Goal: Check status: Check status

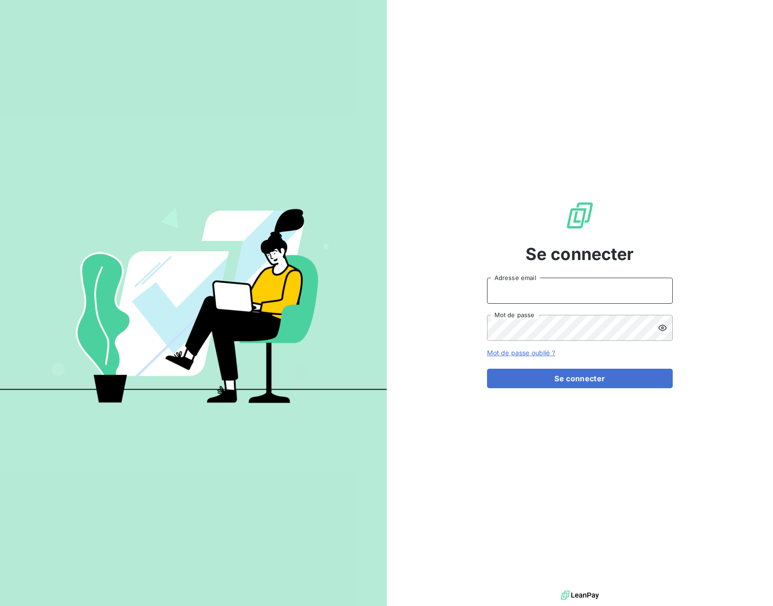
click at [562, 290] on input "Adresse email" at bounding box center [580, 291] width 186 height 26
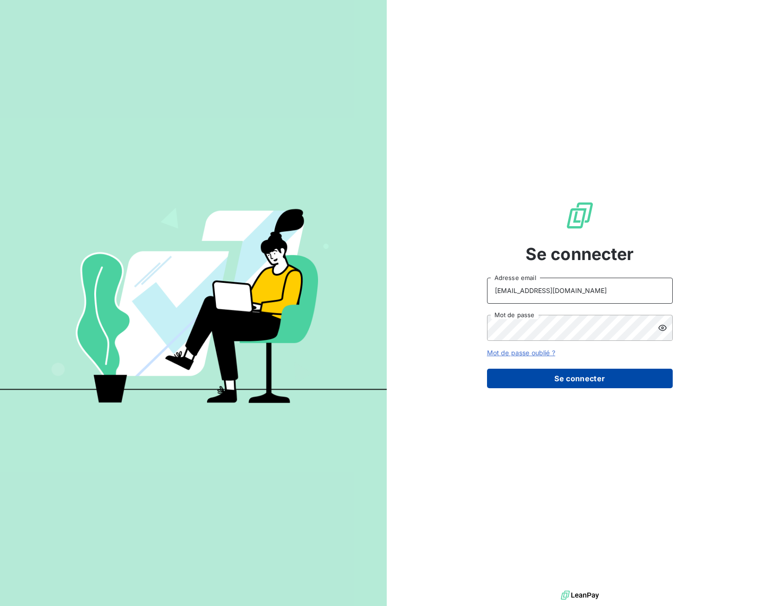
type input "[EMAIL_ADDRESS][DOMAIN_NAME]"
click at [560, 377] on button "Se connecter" at bounding box center [580, 378] width 186 height 19
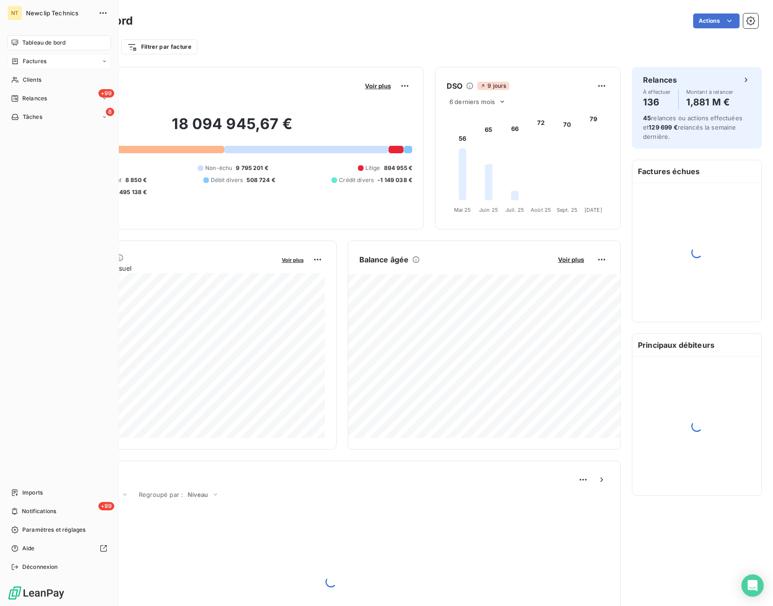
click at [26, 60] on span "Factures" at bounding box center [35, 61] width 24 height 8
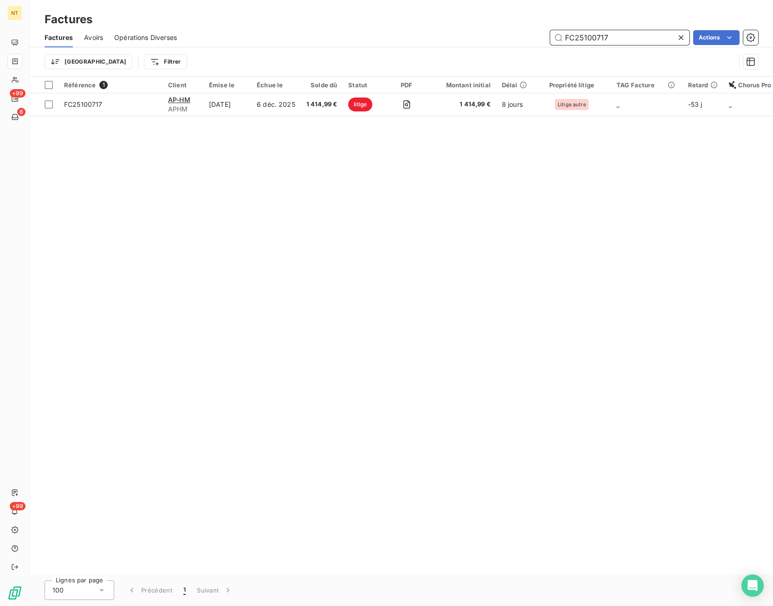
drag, startPoint x: 617, startPoint y: 38, endPoint x: 458, endPoint y: 42, distance: 159.3
click at [550, 42] on input "FC25100717" at bounding box center [619, 37] width 139 height 15
paste input "4031281"
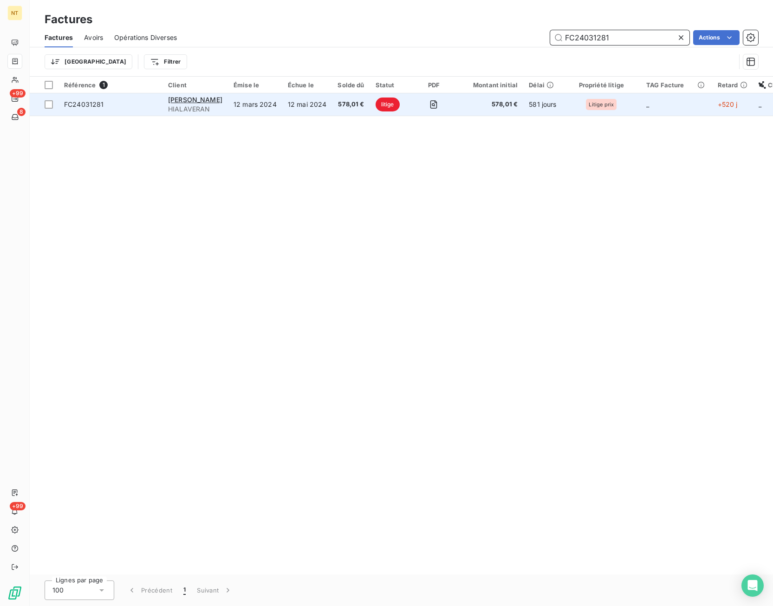
type input "FC24031281"
click at [462, 108] on span "578,01 €" at bounding box center [490, 104] width 56 height 9
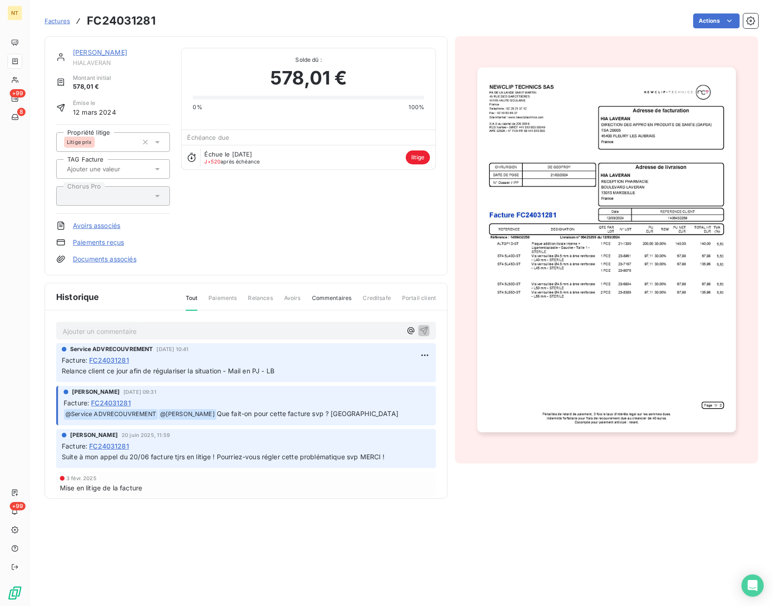
click at [103, 334] on p "Ajouter un commentaire ﻿" at bounding box center [232, 331] width 339 height 12
click at [162, 331] on p "10/10 : retour client : "" at bounding box center [232, 330] width 339 height 11
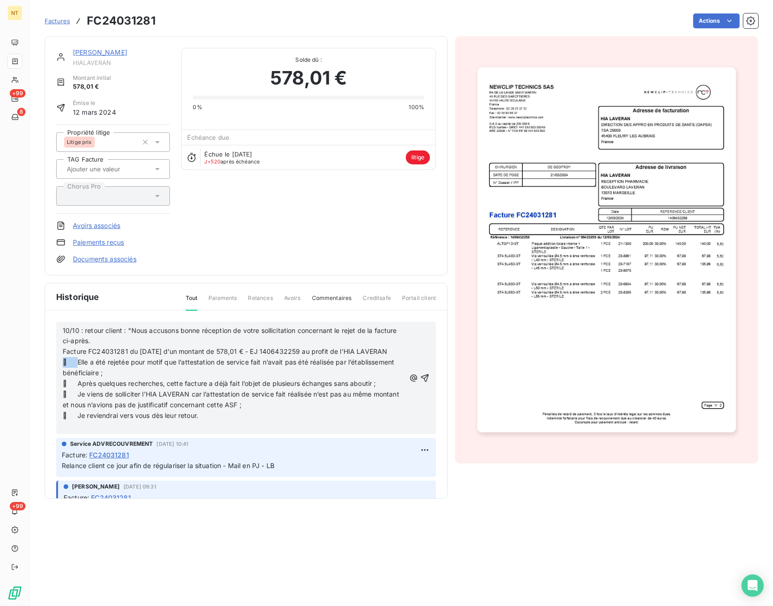
drag, startPoint x: 78, startPoint y: 363, endPoint x: 52, endPoint y: 363, distance: 26.5
click at [52, 363] on div "10/10 : retour client : "Nous accusons bonne réception de votre sollicitation c…" at bounding box center [246, 418] width 402 height 215
click at [61, 351] on div "10/10 : retour client : "Nous accusons bonne réception de votre sollicitation c…" at bounding box center [246, 378] width 380 height 113
click at [65, 354] on span "Facture FC24031281 du [DATE] d’un montant de 578,01 € - EJ 1406432259 au profit…" at bounding box center [225, 351] width 325 height 8
click at [63, 352] on span "Facture FC24031281 du [DATE] d’un montant de 578,01 € - EJ 1406432259 au profit…" at bounding box center [225, 351] width 325 height 8
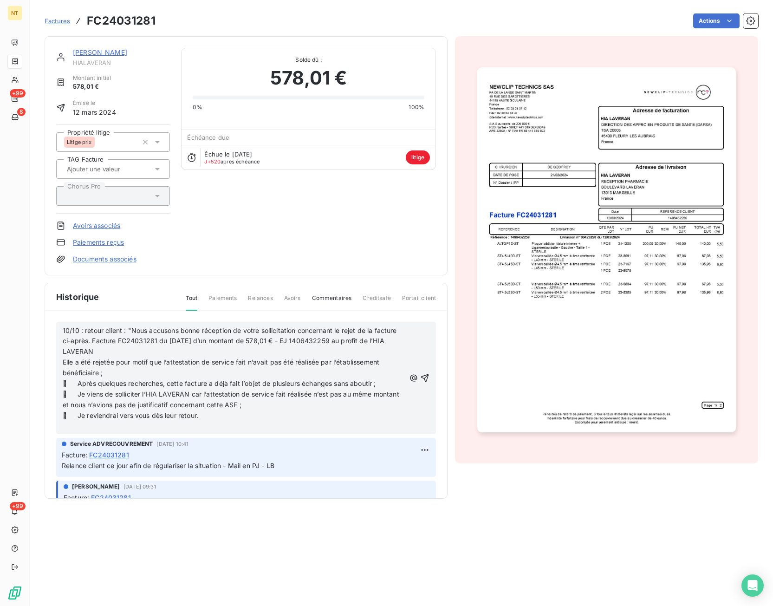
click at [99, 353] on p "10/10 : retour client : "Nous accusons bonne réception de votre sollicitation c…" at bounding box center [234, 341] width 343 height 32
click at [63, 362] on span "Elle a été rejetée pour motif que l’attestation de service fait n’avait pas été…" at bounding box center [222, 367] width 318 height 19
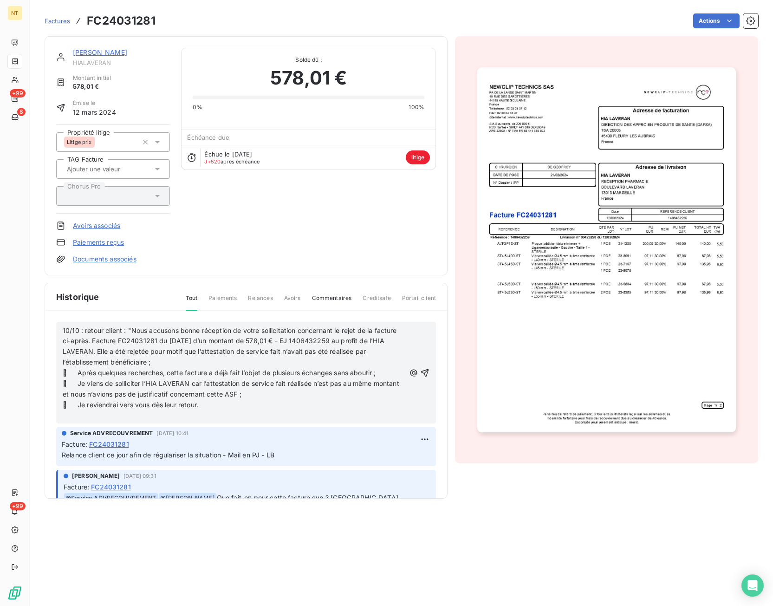
click at [78, 373] on span " Après quelques recherches, cette facture a déjà fait l’objet de plusieurs éch…" at bounding box center [219, 373] width 313 height 8
click at [79, 383] on span " Je viens de solliciter l’HIA LAVERAN car l’attestation de service fait réalis…" at bounding box center [232, 388] width 338 height 19
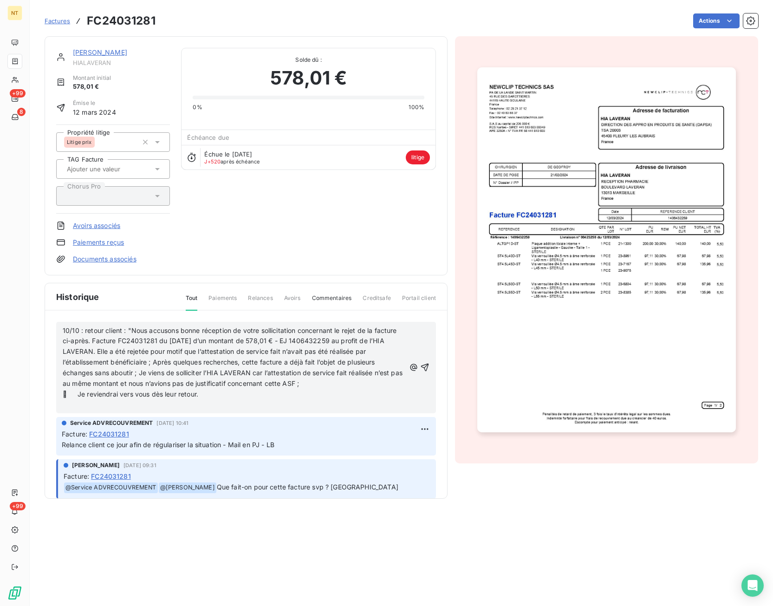
click at [80, 394] on span " Je reviendrai vers vous dès leur retour." at bounding box center [131, 394] width 136 height 8
click at [112, 393] on p "10/10 : retour client : "Nous accusons bonne réception de votre sollicitation c…" at bounding box center [234, 362] width 343 height 74
drag, startPoint x: 123, startPoint y: 331, endPoint x: 105, endPoint y: 331, distance: 18.1
click at [105, 331] on span "10/10 : retour client : "Nous accusons bonne réception de votre sollicitation c…" at bounding box center [234, 361] width 342 height 71
click at [163, 393] on p "10/10 : retour de la DAPSA : "Nous accusons bonne réception de votre sollicitat…" at bounding box center [234, 362] width 343 height 74
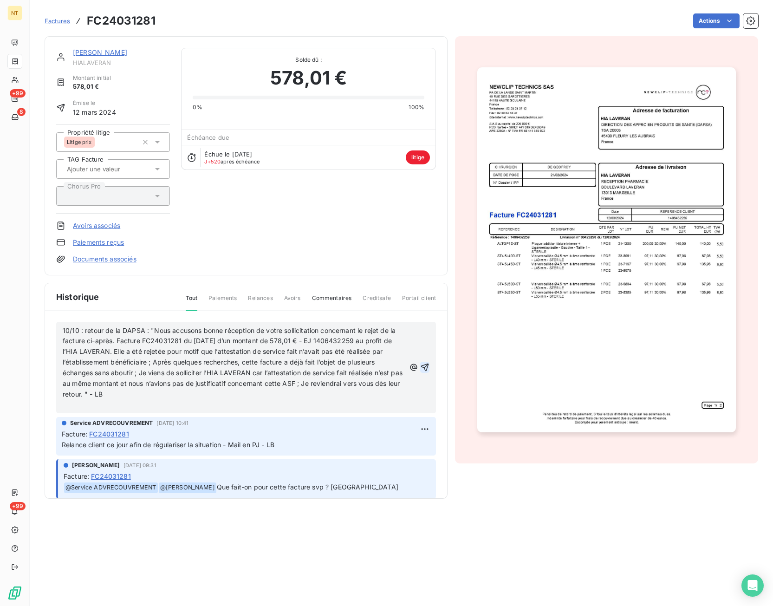
click at [425, 366] on icon "button" at bounding box center [424, 367] width 9 height 9
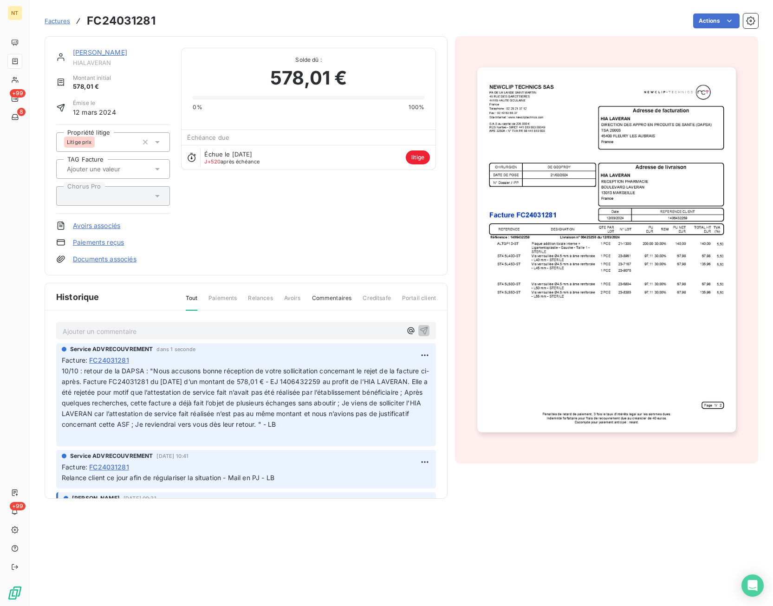
click at [292, 205] on div "HIA [PERSON_NAME] Montant initial 578,01 € Émise le [DATE] Propriété litige Lit…" at bounding box center [246, 156] width 380 height 216
